Goal: Information Seeking & Learning: Learn about a topic

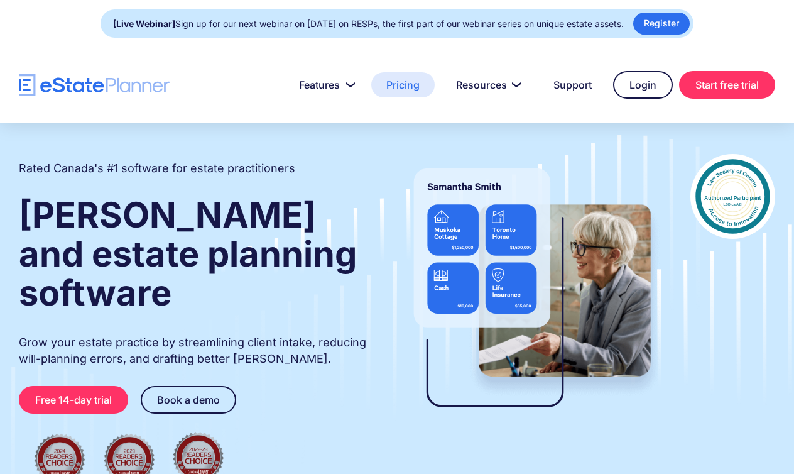
click at [398, 80] on link "Pricing" at bounding box center [402, 84] width 63 height 25
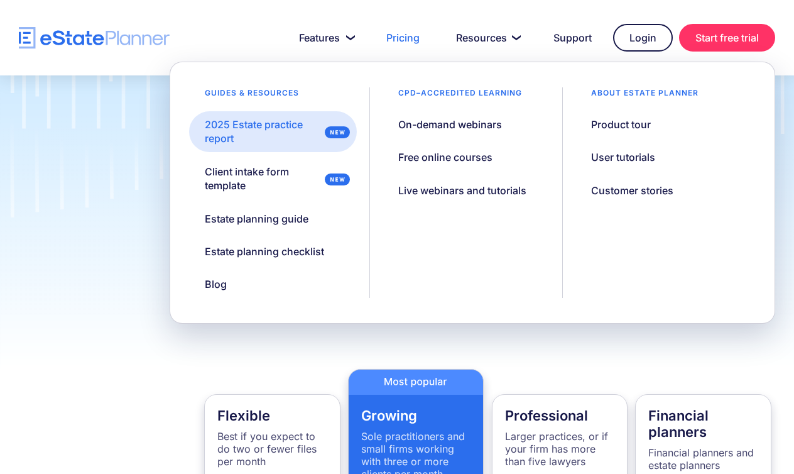
click at [293, 129] on div "2025 Estate practice report" at bounding box center [262, 132] width 114 height 28
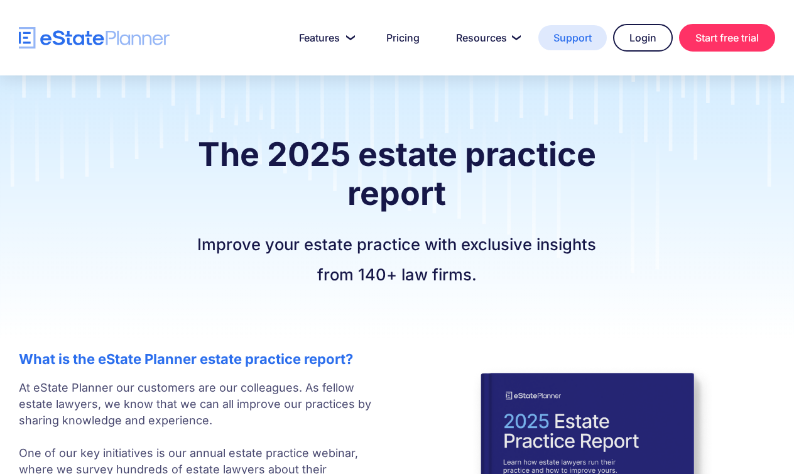
click at [569, 33] on link "Support" at bounding box center [573, 37] width 68 height 25
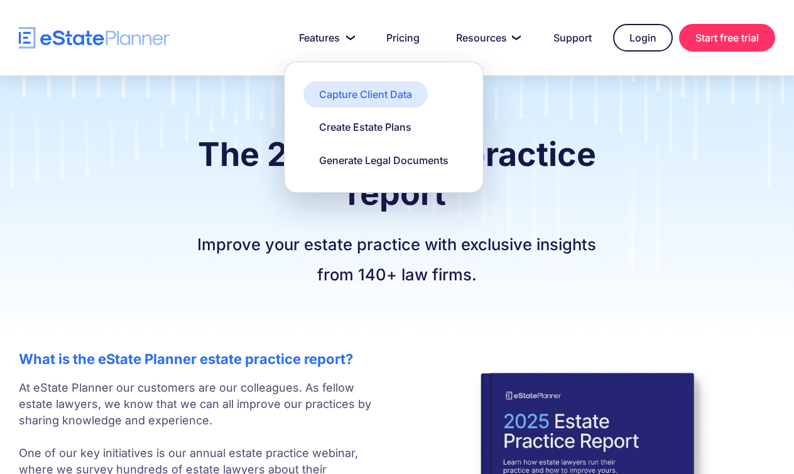
click at [333, 94] on div "Capture Client Data" at bounding box center [365, 94] width 93 height 14
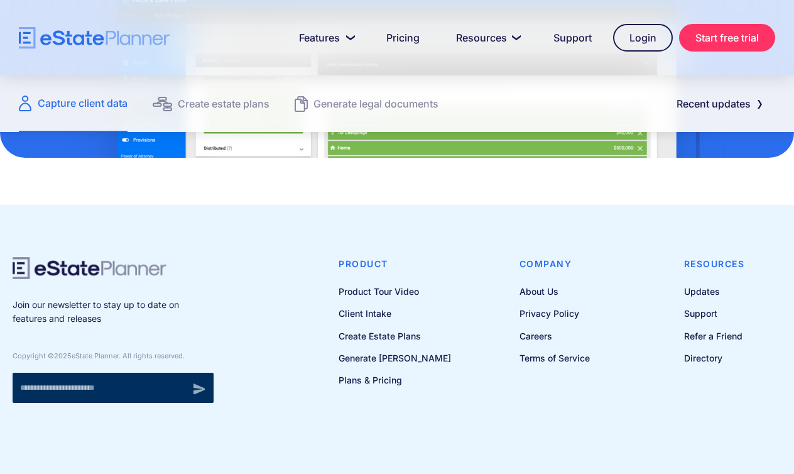
scroll to position [1841, 0]
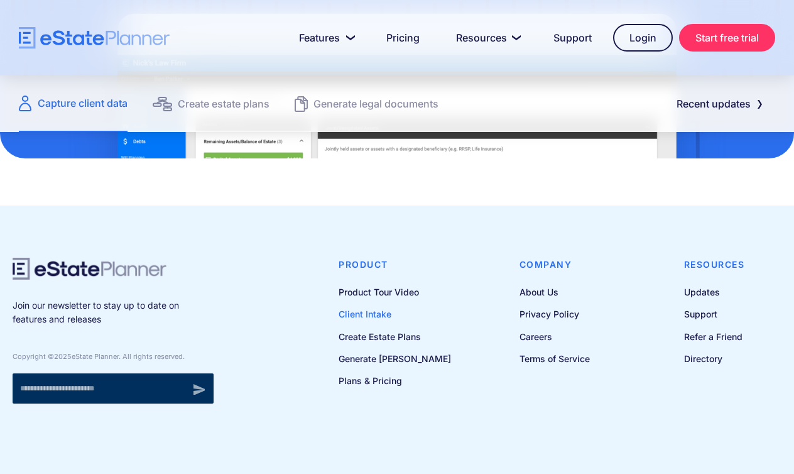
click at [373, 312] on link "Client Intake" at bounding box center [395, 314] width 112 height 16
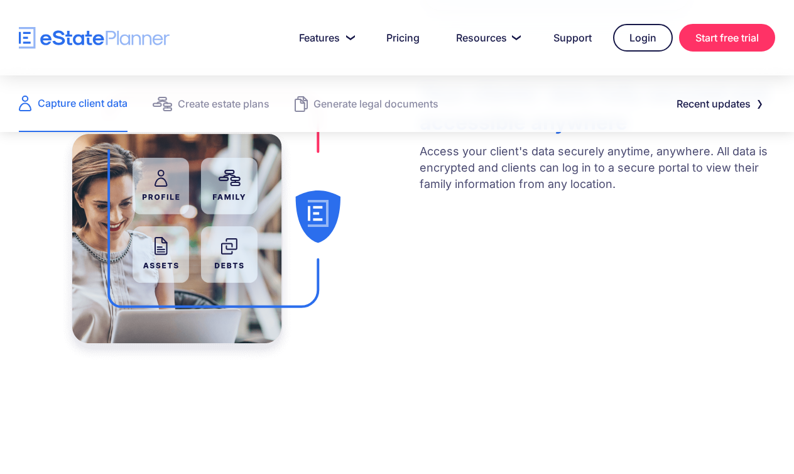
scroll to position [713, 0]
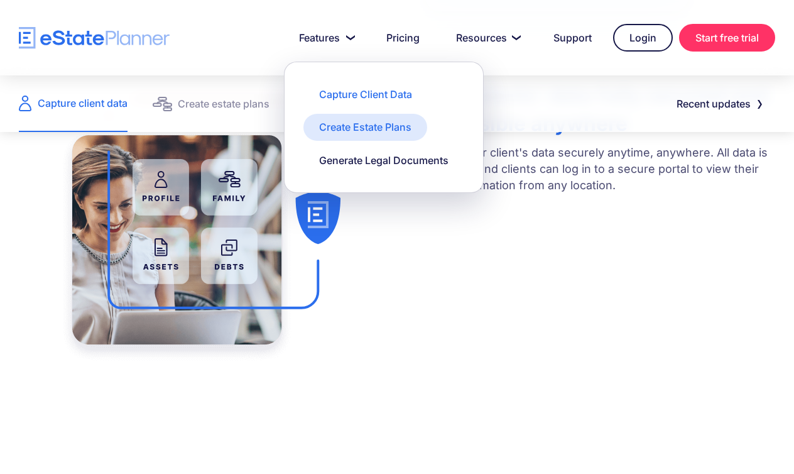
click at [354, 124] on div "Create Estate Plans" at bounding box center [365, 127] width 92 height 14
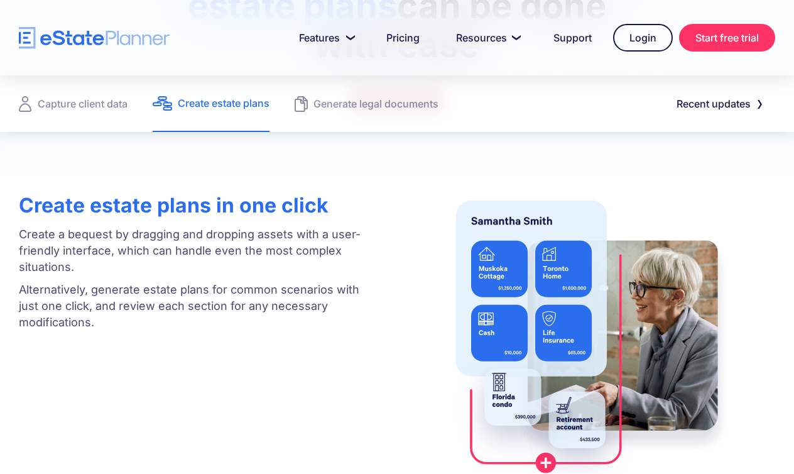
scroll to position [268, 0]
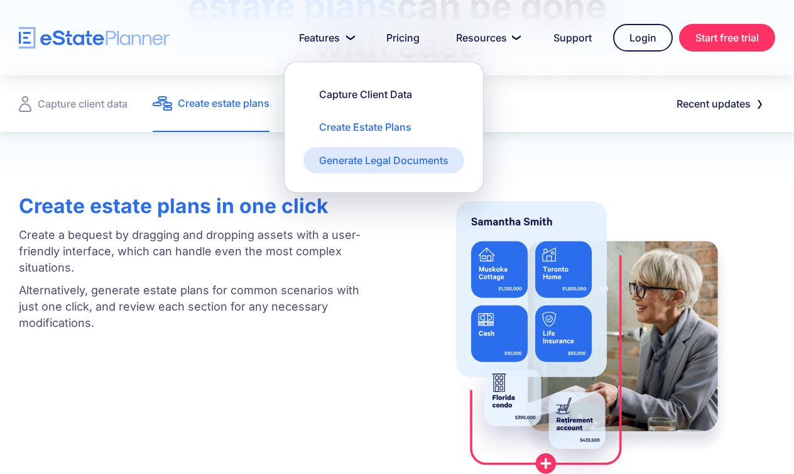
click at [338, 158] on div "Generate Legal Documents" at bounding box center [383, 160] width 129 height 14
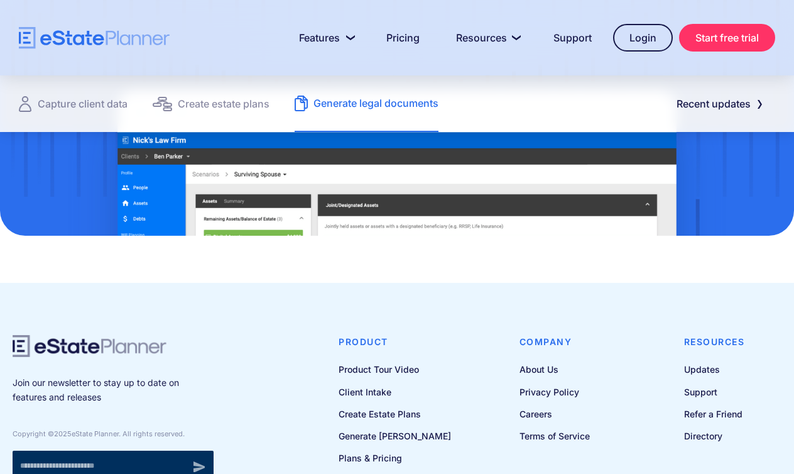
scroll to position [1845, 0]
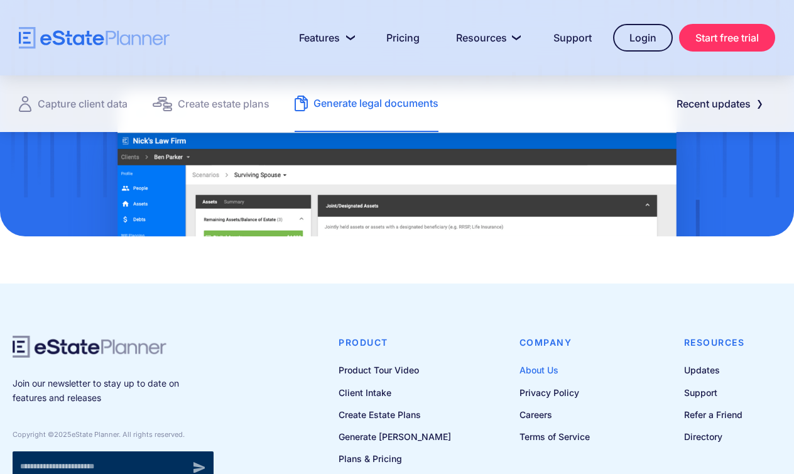
click at [537, 362] on link "About Us" at bounding box center [555, 370] width 70 height 16
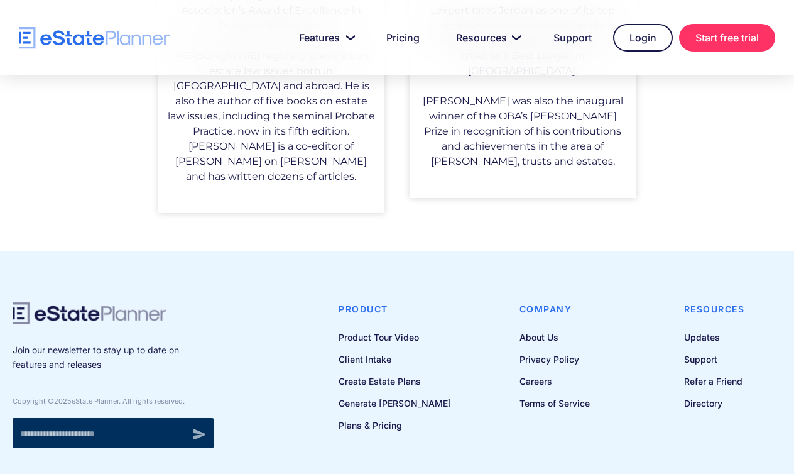
scroll to position [1185, 0]
click at [539, 330] on link "About Us" at bounding box center [555, 338] width 70 height 16
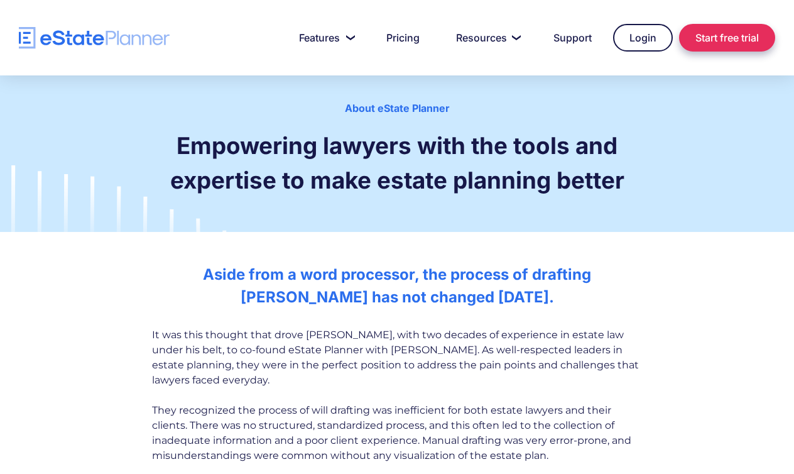
click at [723, 36] on link "Start free trial" at bounding box center [727, 38] width 96 height 28
